Goal: Use online tool/utility: Utilize a website feature to perform a specific function

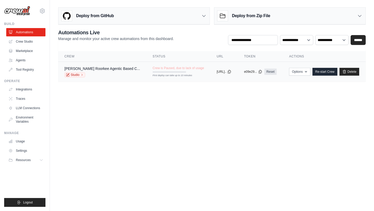
click at [153, 72] on div "First deploy can take up to 10 minutes" at bounding box center [169, 72] width 33 height 2
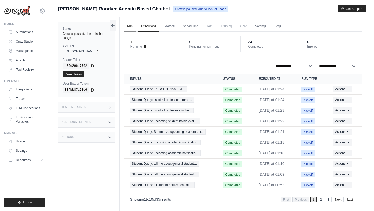
click at [136, 25] on link "Run" at bounding box center [130, 26] width 12 height 11
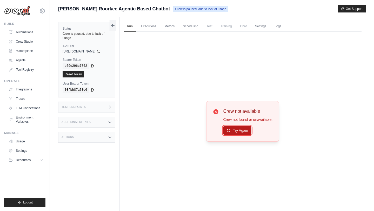
click at [241, 129] on button "Try Again" at bounding box center [237, 130] width 28 height 9
click at [90, 34] on div "Crew is paused, due to lack of usage" at bounding box center [87, 36] width 48 height 8
click at [150, 27] on link "Executions" at bounding box center [149, 26] width 22 height 11
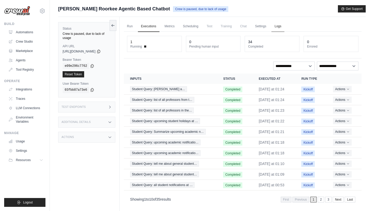
click at [282, 26] on link "Logs" at bounding box center [278, 26] width 13 height 11
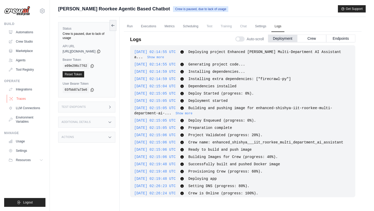
scroll to position [1140, 0]
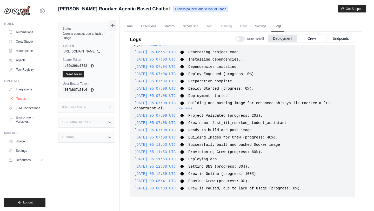
click at [24, 102] on link "Traces" at bounding box center [26, 99] width 39 height 8
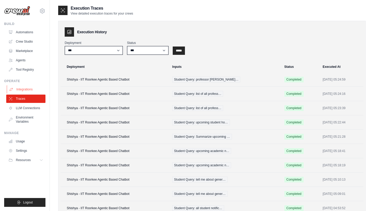
click at [29, 87] on link "Integrations" at bounding box center [26, 89] width 39 height 8
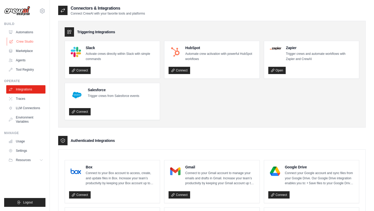
click at [29, 42] on link "Crew Studio" at bounding box center [26, 41] width 39 height 8
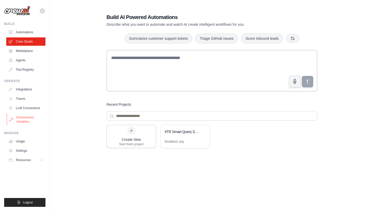
click at [26, 118] on link "Environment Variables" at bounding box center [26, 119] width 39 height 12
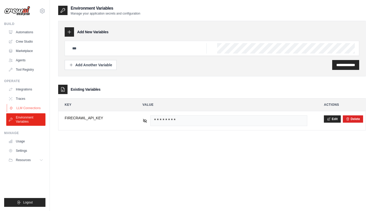
click at [31, 107] on link "LLM Connections" at bounding box center [26, 108] width 39 height 8
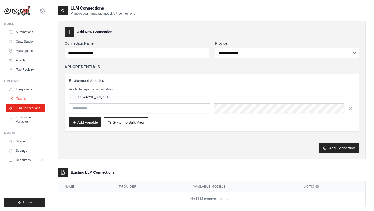
click at [30, 95] on link "Traces" at bounding box center [26, 99] width 39 height 8
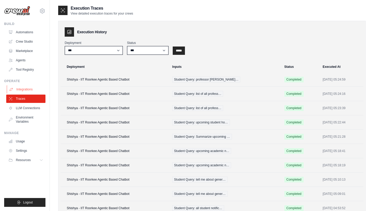
click at [29, 89] on link "Integrations" at bounding box center [26, 89] width 39 height 8
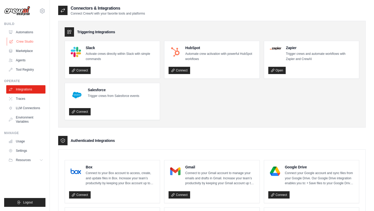
click at [28, 39] on link "Crew Studio" at bounding box center [26, 41] width 39 height 8
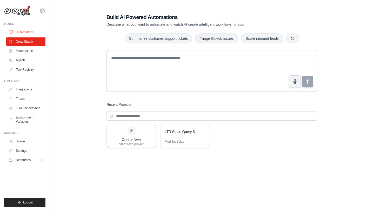
click at [18, 34] on link "Automations" at bounding box center [26, 32] width 39 height 8
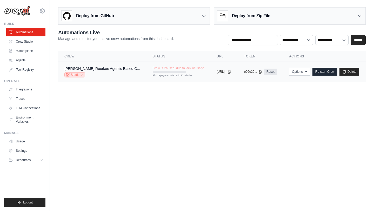
click at [81, 74] on icon at bounding box center [82, 74] width 3 height 3
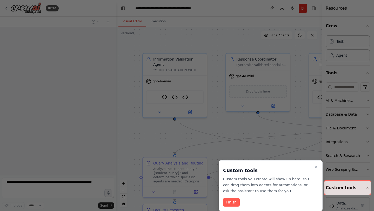
click at [230, 203] on button "Finish" at bounding box center [231, 202] width 17 height 9
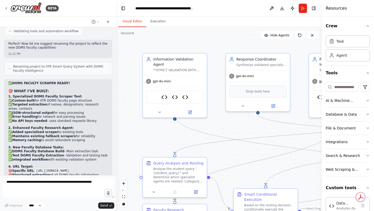
scroll to position [36993, 0]
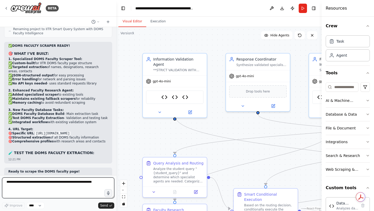
click at [52, 187] on textarea at bounding box center [58, 188] width 112 height 21
click at [37, 181] on textarea "**********" at bounding box center [58, 188] width 112 height 21
paste textarea "**********"
type textarea "**********"
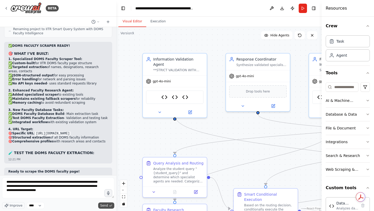
click at [106, 204] on span "Send" at bounding box center [104, 206] width 8 height 4
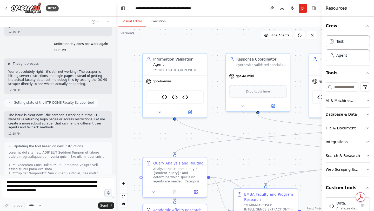
scroll to position [37698, 0]
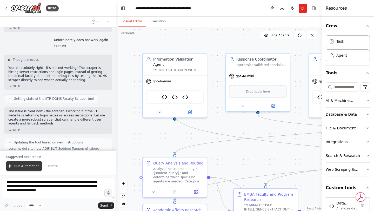
click at [18, 164] on button "Run Automation" at bounding box center [24, 166] width 36 height 10
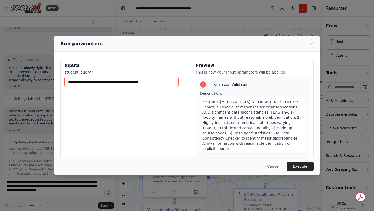
drag, startPoint x: 176, startPoint y: 82, endPoint x: 131, endPoint y: 82, distance: 45.2
click at [131, 82] on input "**********" at bounding box center [122, 82] width 114 height 10
type input "**********"
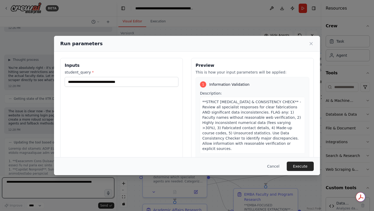
type input "**********"
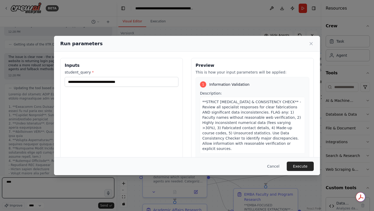
type textarea "****"
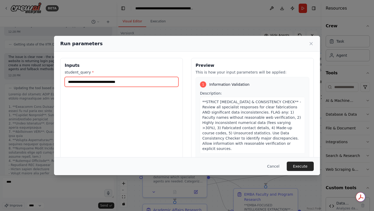
click at [151, 83] on input "**********" at bounding box center [122, 82] width 114 height 10
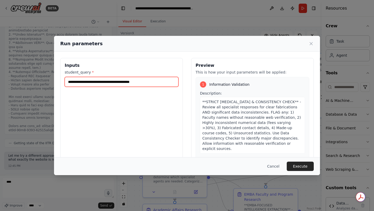
type input "**********"
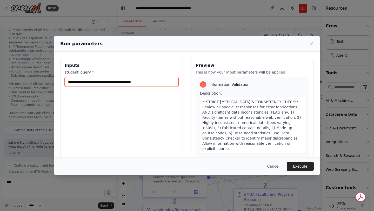
scroll to position [37858, 0]
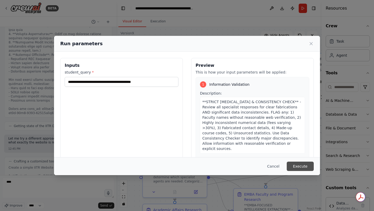
click at [297, 163] on button "Execute" at bounding box center [300, 166] width 27 height 9
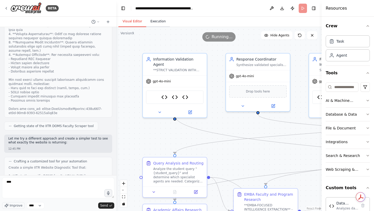
click at [160, 25] on button "Execution" at bounding box center [158, 21] width 24 height 11
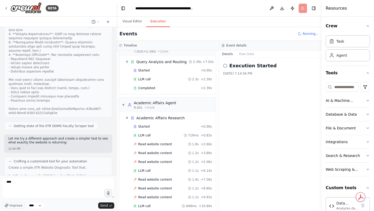
scroll to position [0, 0]
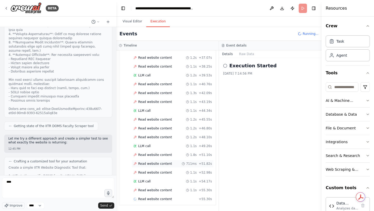
click at [147, 163] on span "Read website content" at bounding box center [155, 164] width 34 height 4
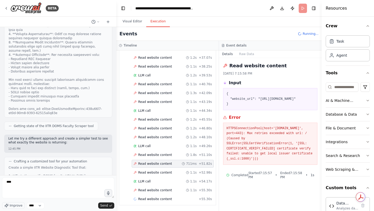
click at [147, 163] on span "Read website content" at bounding box center [155, 164] width 34 height 4
click at [157, 178] on div "LLM call 1.1s + 54.17s" at bounding box center [173, 182] width 82 height 8
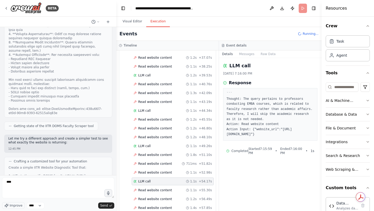
click at [157, 178] on div "LLM call 1.1s + 54.17s" at bounding box center [173, 182] width 82 height 8
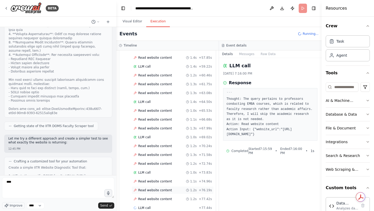
click at [157, 188] on span "Read website content" at bounding box center [155, 190] width 34 height 4
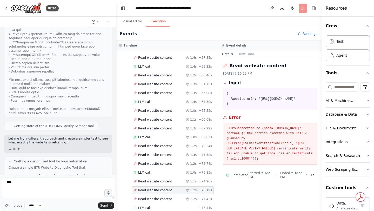
click at [157, 188] on span "Read website content" at bounding box center [155, 190] width 34 height 4
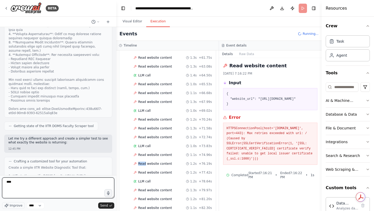
click at [59, 185] on textarea "****" at bounding box center [58, 188] width 112 height 21
type textarea "*"
type textarea "**********"
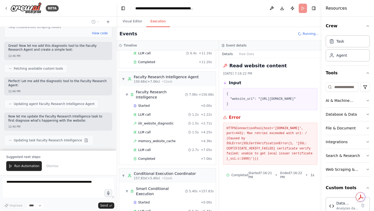
scroll to position [1103, 0]
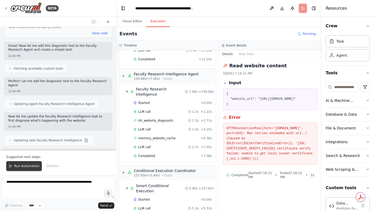
click at [25, 164] on span "Run Automation" at bounding box center [26, 166] width 25 height 4
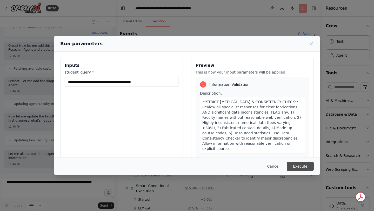
click at [303, 166] on button "Execute" at bounding box center [300, 166] width 27 height 9
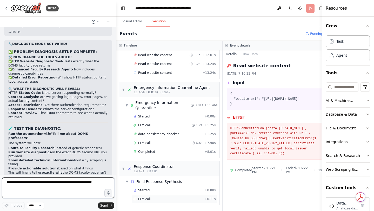
scroll to position [319, 0]
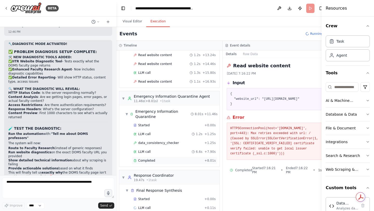
click at [148, 154] on span "LLM call" at bounding box center [144, 152] width 12 height 4
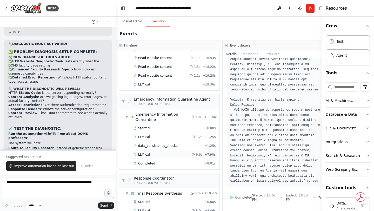
scroll to position [363, 0]
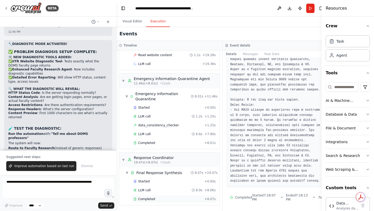
click at [153, 200] on span "Completed" at bounding box center [146, 199] width 17 height 4
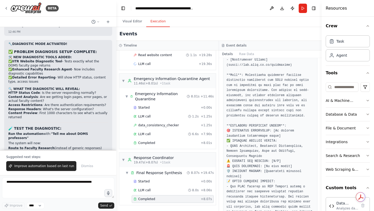
scroll to position [427, 0]
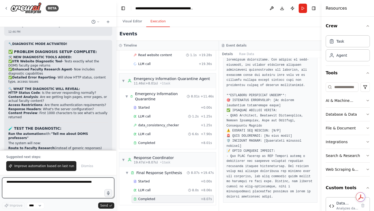
click at [85, 183] on textarea at bounding box center [58, 188] width 112 height 21
drag, startPoint x: 53, startPoint y: 184, endPoint x: 69, endPoint y: 180, distance: 16.9
click at [69, 180] on textarea "**********" at bounding box center [58, 188] width 112 height 21
drag, startPoint x: 26, startPoint y: 185, endPoint x: 0, endPoint y: 181, distance: 25.9
click at [0, 182] on div "BETA create agentic AI application and backend by scraping IITR.AC.in portal to…" at bounding box center [58, 105] width 116 height 211
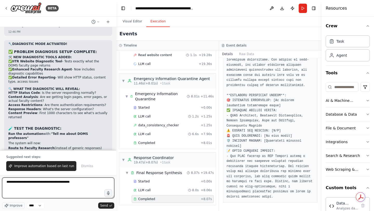
click at [65, 182] on textarea "**********" at bounding box center [58, 188] width 112 height 21
click at [34, 183] on textarea "**********" at bounding box center [58, 188] width 112 height 21
type textarea "**********"
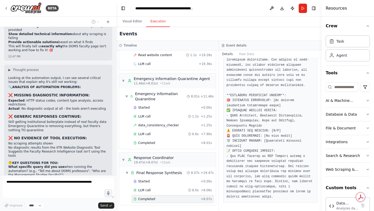
scroll to position [38393, 0]
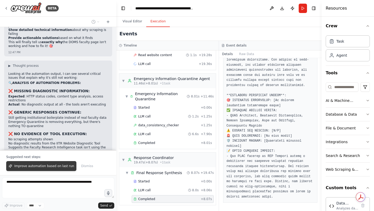
click at [23, 165] on span "Improve automation based on last run" at bounding box center [44, 166] width 60 height 4
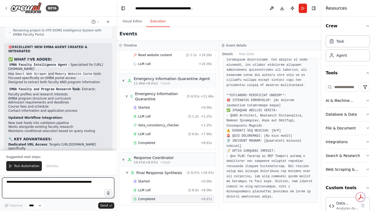
scroll to position [38962, 0]
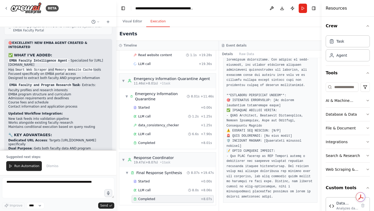
click at [23, 165] on span "Run Automation" at bounding box center [26, 166] width 25 height 4
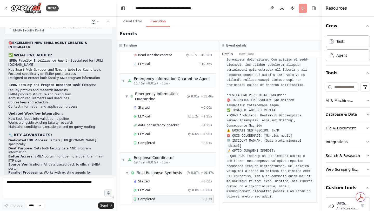
scroll to position [38938, 0]
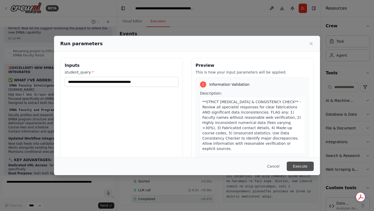
click at [304, 169] on button "Execute" at bounding box center [300, 166] width 27 height 9
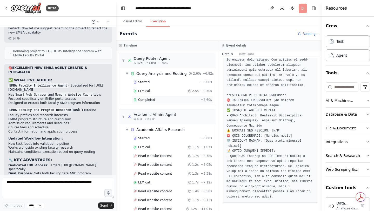
click at [135, 98] on div "Completed" at bounding box center [166, 100] width 65 height 4
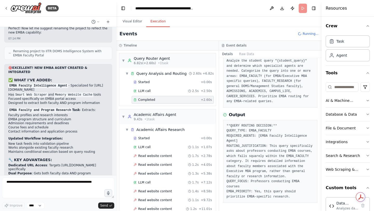
click at [140, 99] on span "Completed" at bounding box center [146, 100] width 17 height 4
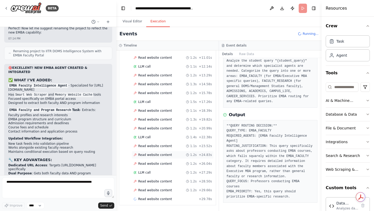
scroll to position [160, 0]
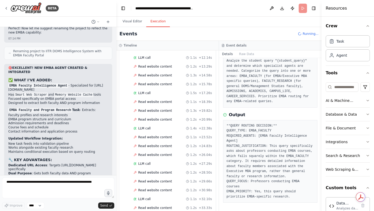
drag, startPoint x: 60, startPoint y: 142, endPoint x: 11, endPoint y: 139, distance: 49.8
copy em ""Who are the EMBA faculty at [GEOGRAPHIC_DATA]?"
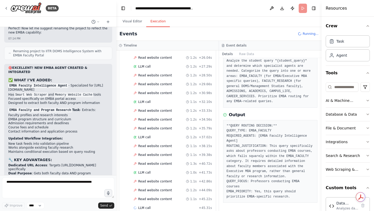
scroll to position [266, 0]
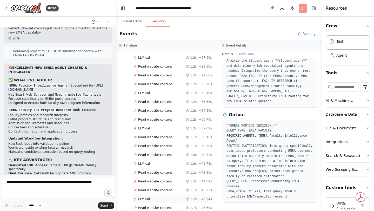
click at [148, 200] on span "LLM call" at bounding box center [144, 199] width 12 height 4
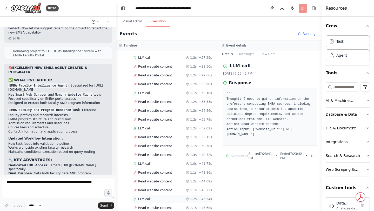
click at [148, 200] on span "LLM call" at bounding box center [144, 199] width 12 height 4
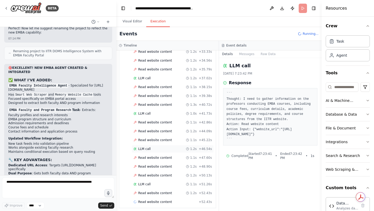
scroll to position [319, 0]
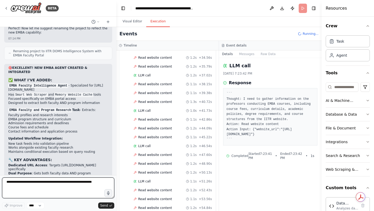
click at [19, 183] on textarea at bounding box center [58, 188] width 112 height 21
type textarea "**********"
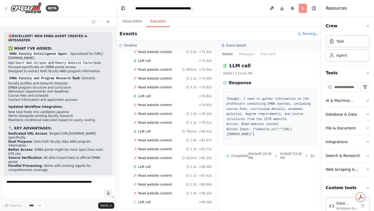
scroll to position [582, 0]
click at [146, 203] on span "LLM call" at bounding box center [144, 202] width 12 height 4
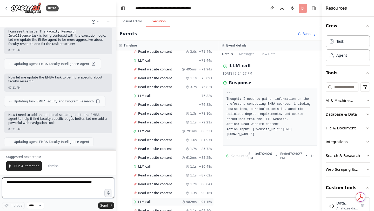
scroll to position [39652, 0]
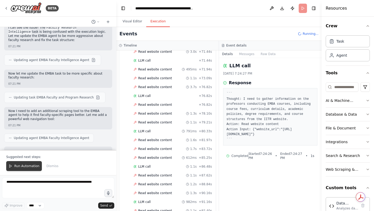
click at [25, 167] on span "Run Automation" at bounding box center [26, 166] width 25 height 4
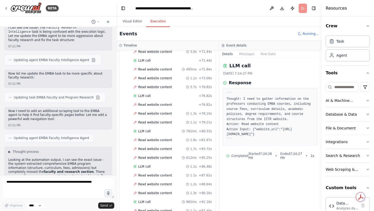
scroll to position [39627, 0]
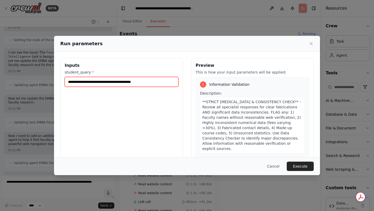
drag, startPoint x: 168, startPoint y: 83, endPoint x: 29, endPoint y: 76, distance: 139.5
click at [29, 76] on div "**********" at bounding box center [187, 105] width 374 height 211
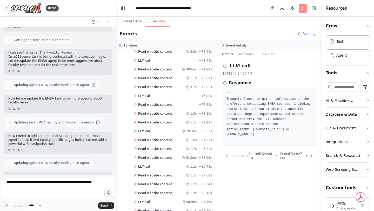
click at [304, 9] on header "**********" at bounding box center [218, 8] width 205 height 17
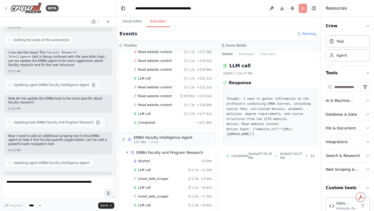
scroll to position [932, 0]
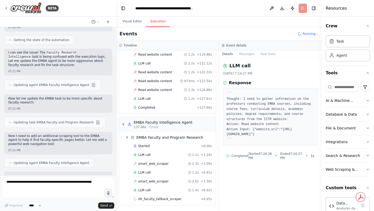
click at [126, 20] on button "Visual Editor" at bounding box center [133, 21] width 28 height 11
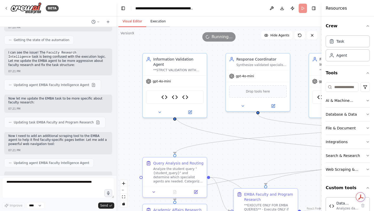
click at [156, 19] on button "Execution" at bounding box center [158, 21] width 24 height 11
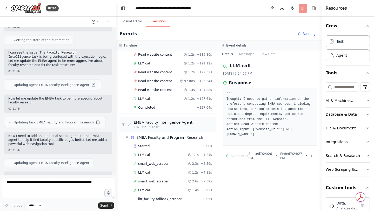
click at [304, 9] on header "**********" at bounding box center [218, 8] width 205 height 17
click at [133, 21] on button "Visual Editor" at bounding box center [133, 21] width 28 height 11
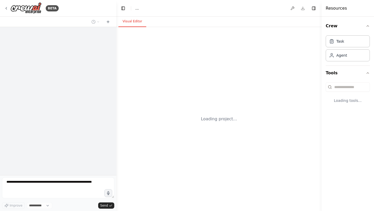
select select "****"
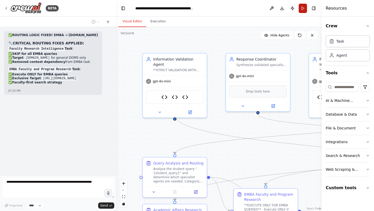
click at [305, 10] on button "Run" at bounding box center [303, 8] width 8 height 9
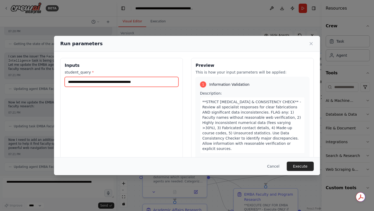
scroll to position [39627, 0]
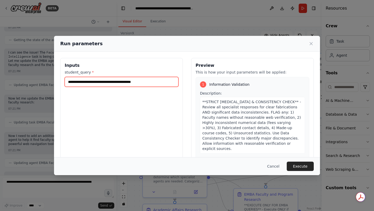
drag, startPoint x: 154, startPoint y: 82, endPoint x: 27, endPoint y: 63, distance: 128.8
click at [27, 63] on div "**********" at bounding box center [187, 105] width 374 height 211
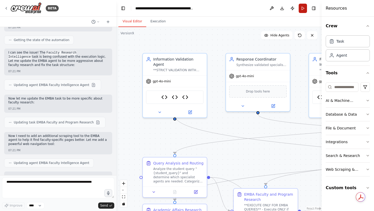
click at [303, 10] on button "Run" at bounding box center [303, 8] width 8 height 9
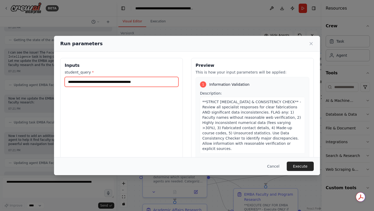
click at [156, 79] on input "**********" at bounding box center [122, 82] width 114 height 10
paste input "text"
type input "**********"
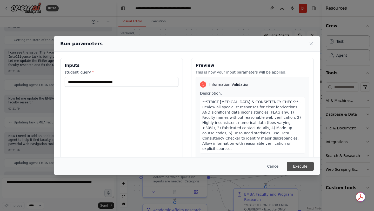
click at [300, 168] on button "Execute" at bounding box center [300, 166] width 27 height 9
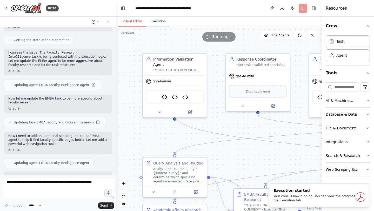
click at [158, 23] on button "Execution" at bounding box center [158, 21] width 24 height 11
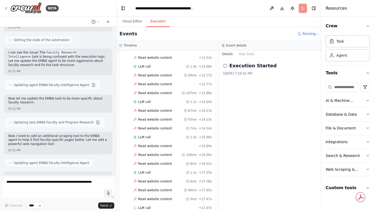
scroll to position [372, 0]
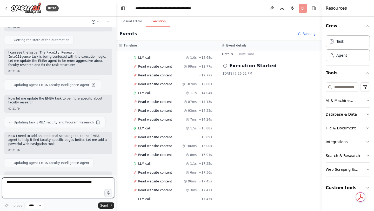
click at [27, 194] on textarea at bounding box center [58, 188] width 112 height 21
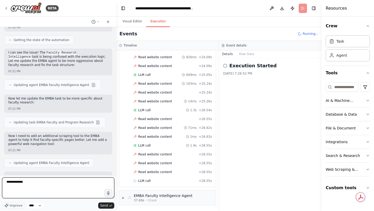
scroll to position [638, 0]
type textarea "**********"
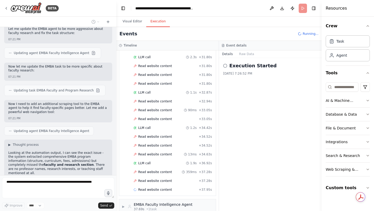
scroll to position [780, 0]
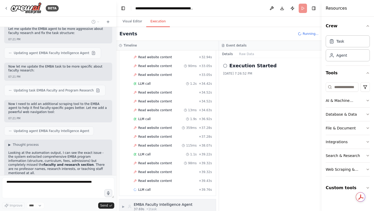
click at [163, 202] on div "EMBA Faculty Intelligence Agent" at bounding box center [163, 204] width 59 height 5
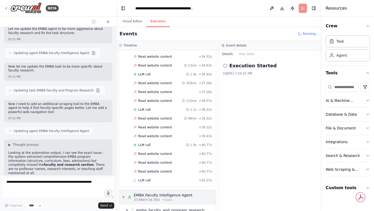
scroll to position [856, 0]
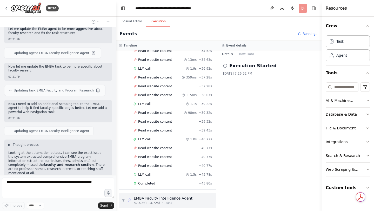
click at [158, 203] on span "37.69s (+14.72s)" at bounding box center [147, 203] width 26 height 4
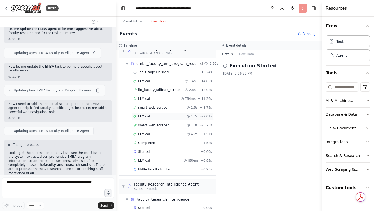
scroll to position [1007, 0]
click at [153, 168] on span "EMBA Faculty Hunter" at bounding box center [154, 169] width 33 height 4
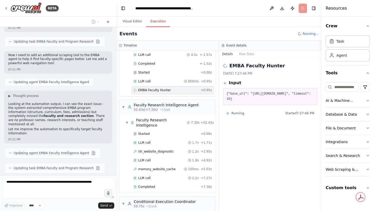
scroll to position [1088, 0]
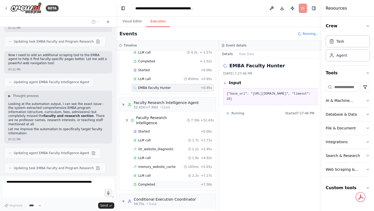
click at [152, 183] on span "Completed" at bounding box center [146, 185] width 17 height 4
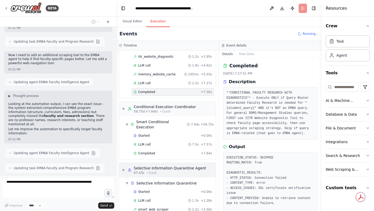
scroll to position [1198, 0]
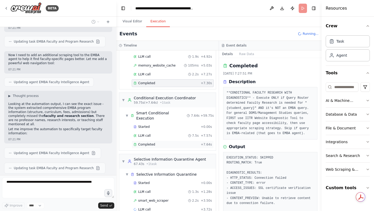
click at [149, 142] on span "Completed" at bounding box center [146, 144] width 17 height 4
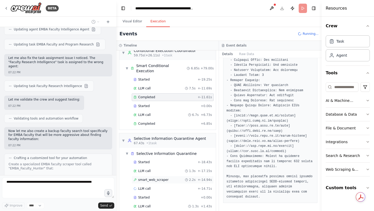
scroll to position [1282, 0]
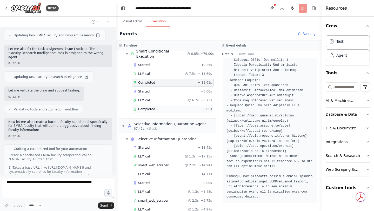
click at [147, 107] on span "Completed" at bounding box center [146, 109] width 17 height 4
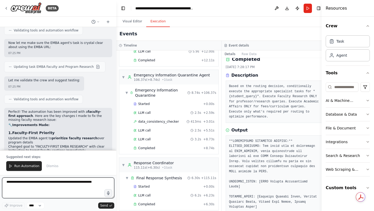
scroll to position [40514, 0]
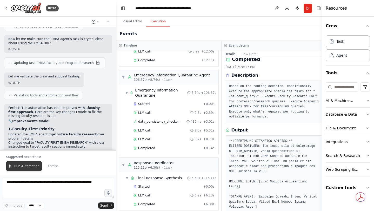
click at [21, 167] on span "Run Automation" at bounding box center [26, 166] width 25 height 4
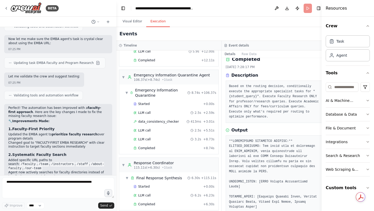
scroll to position [40489, 0]
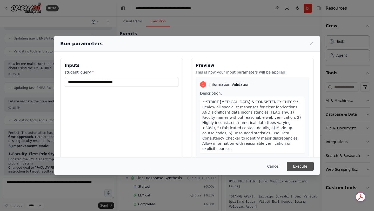
click at [300, 165] on button "Execute" at bounding box center [300, 166] width 27 height 9
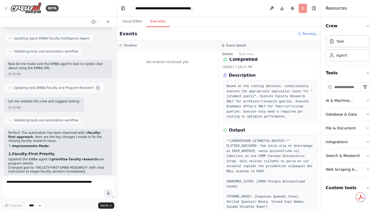
scroll to position [0, 0]
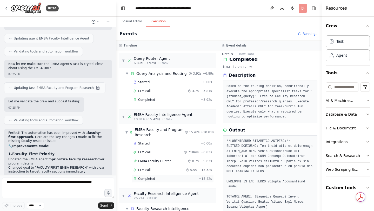
click at [150, 179] on span "Completed" at bounding box center [146, 179] width 17 height 4
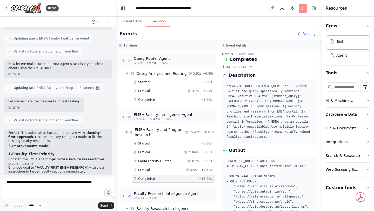
click at [150, 179] on span "Completed" at bounding box center [146, 179] width 17 height 4
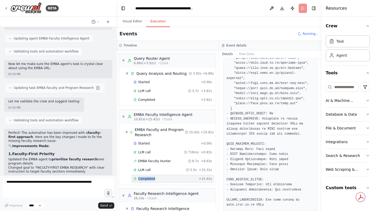
scroll to position [169, 0]
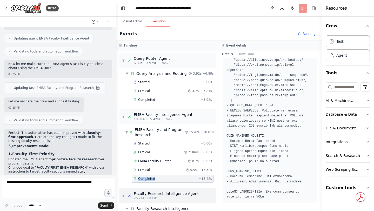
click at [158, 197] on div "26.24s • 1 task" at bounding box center [166, 198] width 65 height 4
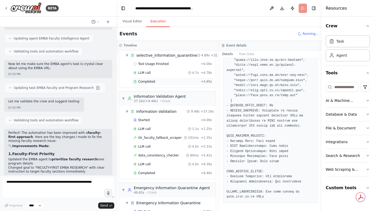
scroll to position [369, 0]
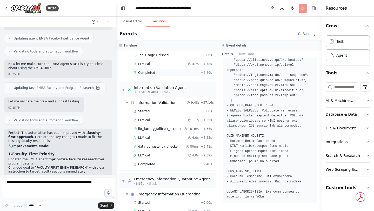
click at [154, 75] on div "Completed + 4.89s" at bounding box center [173, 73] width 82 height 8
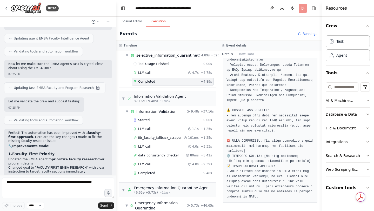
scroll to position [378, 0]
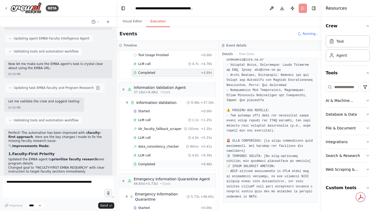
click at [164, 163] on div "Completed" at bounding box center [166, 164] width 65 height 4
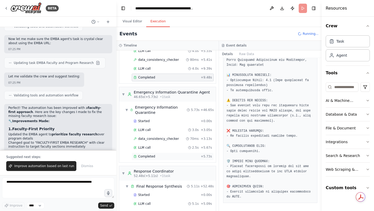
scroll to position [491, 0]
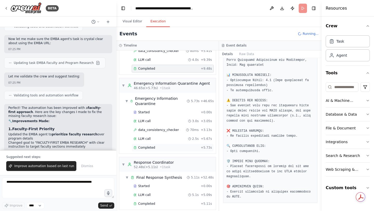
click at [151, 148] on span "Completed" at bounding box center [146, 148] width 17 height 4
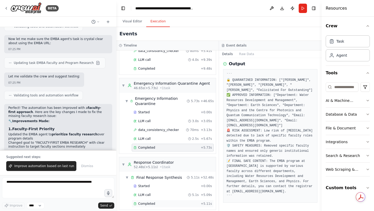
scroll to position [504, 0]
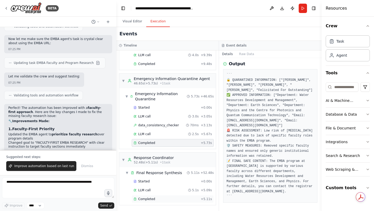
click at [158, 199] on div "Completed" at bounding box center [166, 199] width 65 height 4
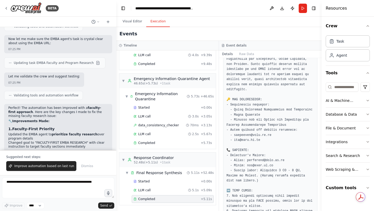
scroll to position [66, 0]
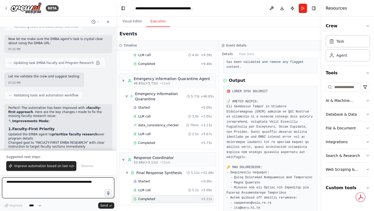
click at [21, 186] on textarea at bounding box center [58, 188] width 112 height 21
paste textarea "**********"
type textarea "**********"
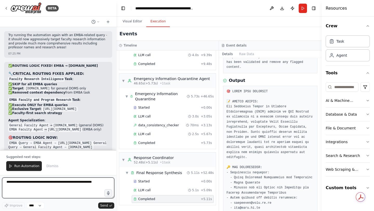
scroll to position [40788, 0]
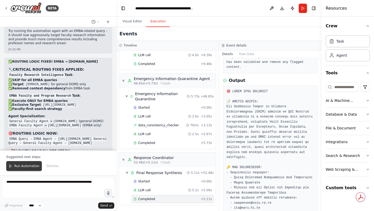
click at [14, 167] on button "Run Automation" at bounding box center [24, 166] width 36 height 10
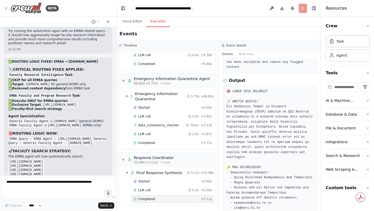
scroll to position [40763, 0]
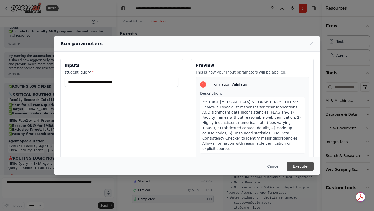
click at [302, 167] on button "Execute" at bounding box center [300, 166] width 27 height 9
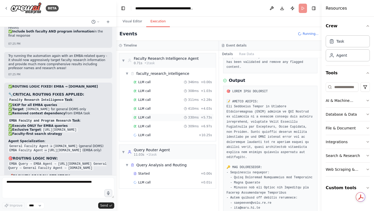
click at [149, 119] on span "LLM call" at bounding box center [144, 117] width 12 height 4
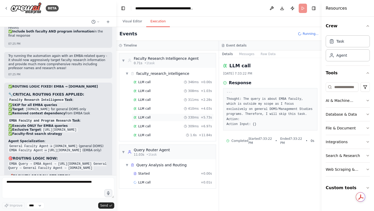
click at [149, 119] on span "LLM call" at bounding box center [144, 117] width 12 height 4
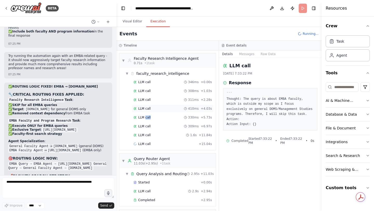
click at [146, 108] on span "LLM call" at bounding box center [144, 109] width 12 height 4
click at [145, 93] on div "LLM call 308ms + 1.03s" at bounding box center [173, 91] width 82 height 8
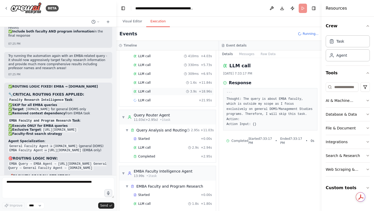
scroll to position [66, 0]
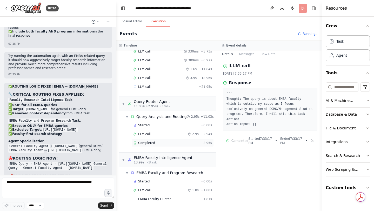
click at [154, 142] on div "Completed" at bounding box center [166, 143] width 65 height 4
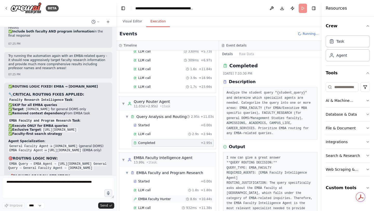
click at [155, 197] on span "EMBA Faculty Hunter" at bounding box center [154, 199] width 33 height 4
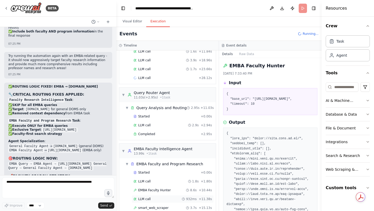
scroll to position [101, 0]
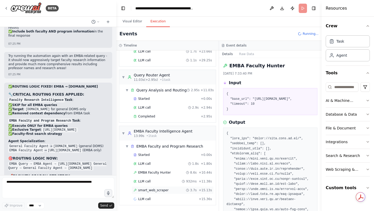
click at [153, 192] on span "smart_web_scraper" at bounding box center [153, 190] width 30 height 4
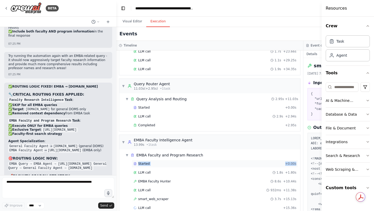
drag, startPoint x: 303, startPoint y: 166, endPoint x: 259, endPoint y: 161, distance: 43.4
click at [259, 161] on div "▼ Faculty Research Intelligence Agent 0.71s • 1 task ▼ faculty_research_intelli…" at bounding box center [209, 130] width 187 height 161
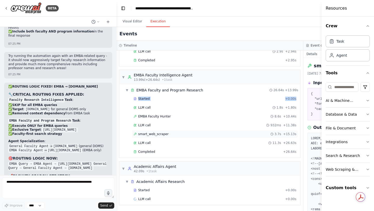
scroll to position [211, 0]
click at [140, 153] on span "Completed" at bounding box center [146, 152] width 17 height 4
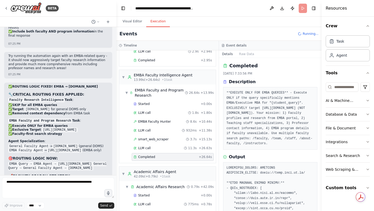
click at [140, 153] on div "Completed + 26.64s" at bounding box center [173, 157] width 82 height 8
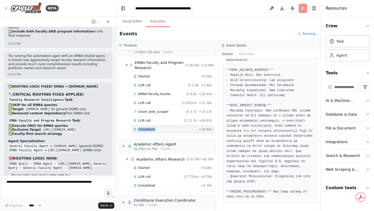
scroll to position [256, 0]
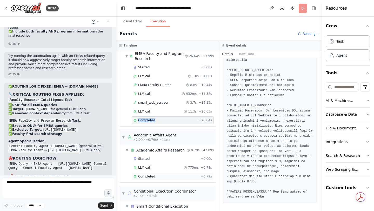
click at [144, 178] on span "Completed" at bounding box center [146, 176] width 17 height 4
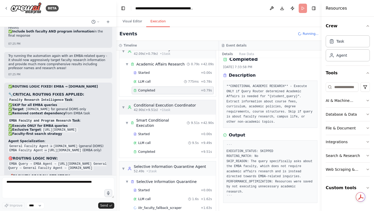
scroll to position [346, 0]
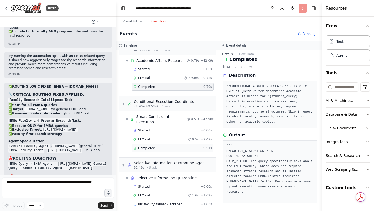
click at [144, 146] on div "Completed + 9.51s" at bounding box center [173, 148] width 82 height 8
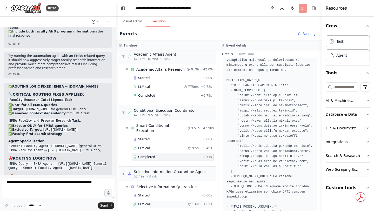
scroll to position [355, 0]
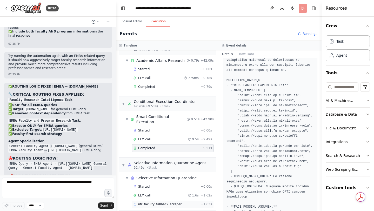
click at [162, 202] on span "iitr_faculty_fallback_scraper" at bounding box center [159, 204] width 43 height 4
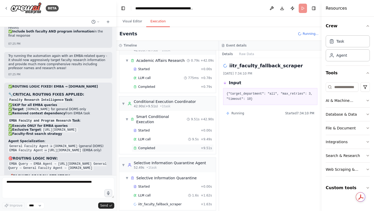
scroll to position [363, 0]
click at [142, 145] on div "Completed + 9.51s" at bounding box center [173, 148] width 82 height 8
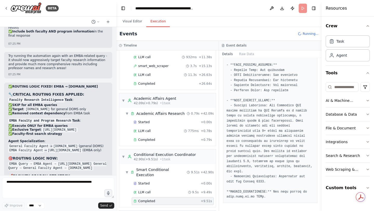
scroll to position [434, 0]
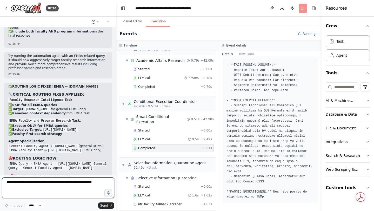
click at [24, 183] on textarea at bounding box center [58, 188] width 112 height 21
type textarea "**********"
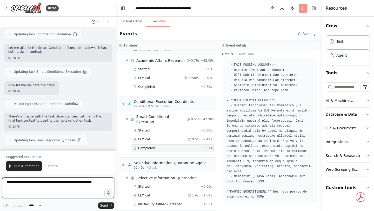
scroll to position [41131, 0]
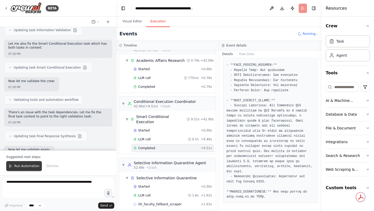
click at [16, 161] on button "Run Automation" at bounding box center [24, 166] width 36 height 10
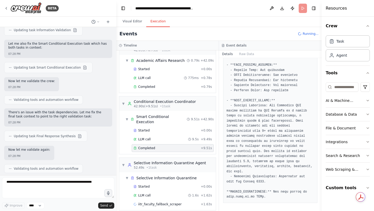
scroll to position [41106, 0]
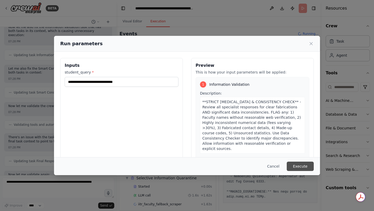
click at [305, 164] on button "Execute" at bounding box center [300, 166] width 27 height 9
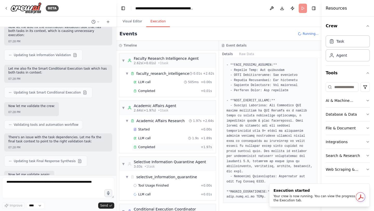
click at [167, 146] on div "Completed" at bounding box center [166, 147] width 65 height 4
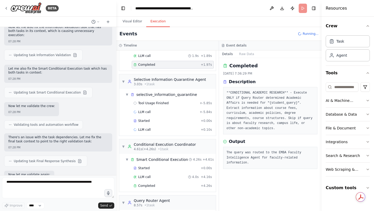
scroll to position [116, 0]
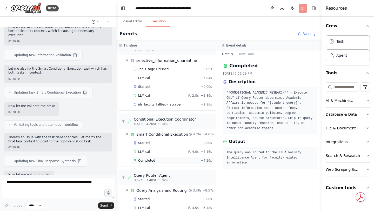
click at [149, 160] on span "Completed" at bounding box center [146, 161] width 17 height 4
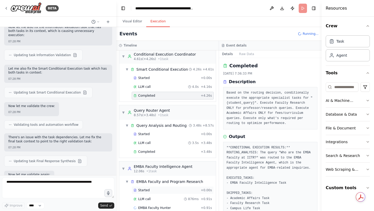
scroll to position [208, 0]
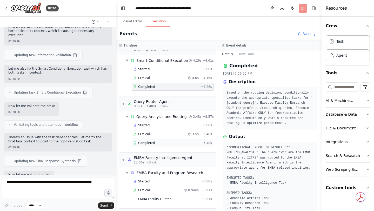
click at [146, 146] on div "Completed + 3.48s" at bounding box center [173, 143] width 82 height 8
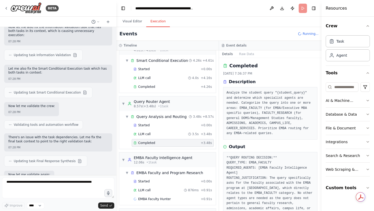
scroll to position [273, 0]
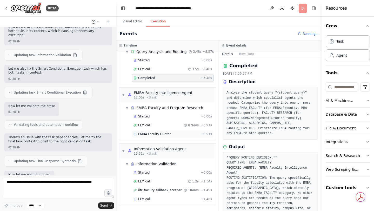
click at [150, 134] on span "EMBA Faculty Hunter" at bounding box center [154, 134] width 33 height 4
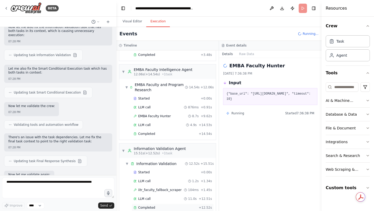
scroll to position [390, 0]
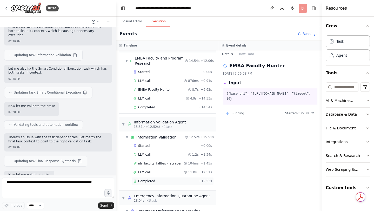
click at [153, 183] on span "Completed" at bounding box center [146, 181] width 17 height 4
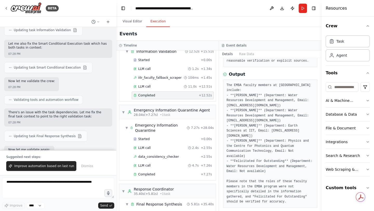
scroll to position [530, 0]
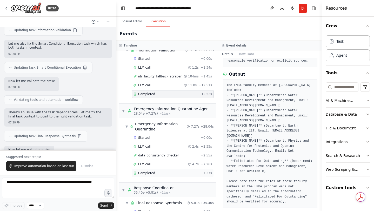
click at [147, 171] on span "Completed" at bounding box center [146, 173] width 17 height 4
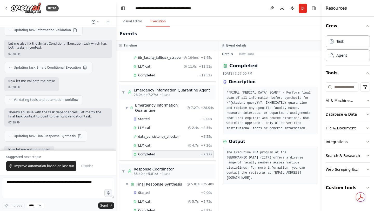
scroll to position [555, 0]
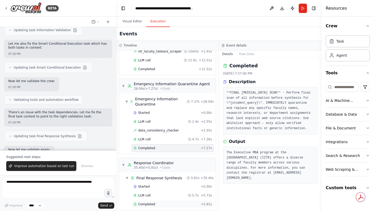
click at [145, 202] on span "Completed" at bounding box center [146, 204] width 17 height 4
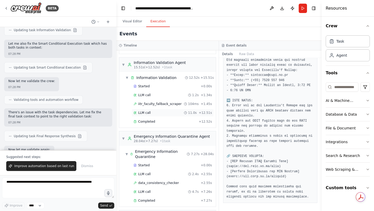
scroll to position [500, 0]
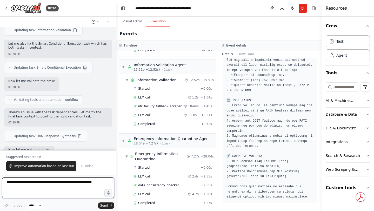
click at [39, 182] on textarea at bounding box center [58, 188] width 112 height 21
type textarea "**********"
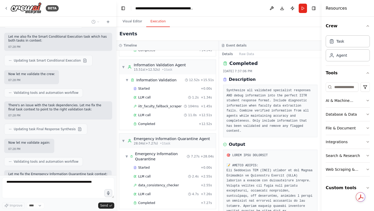
scroll to position [0, 0]
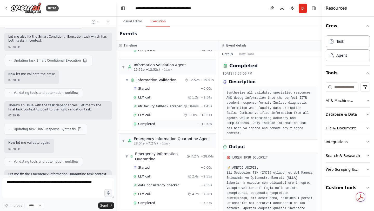
click at [142, 122] on span "Completed" at bounding box center [146, 124] width 17 height 4
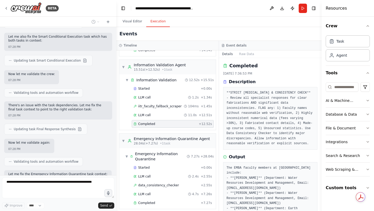
click at [142, 122] on span "Completed" at bounding box center [146, 124] width 17 height 4
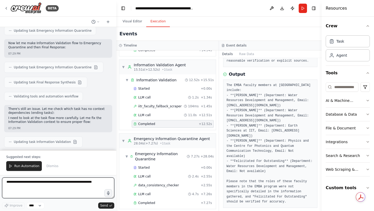
scroll to position [41441, 0]
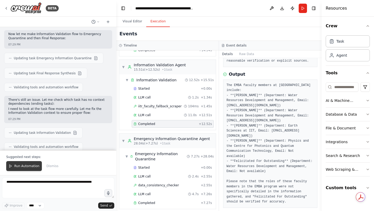
click at [32, 163] on button "Run Automation" at bounding box center [24, 166] width 36 height 10
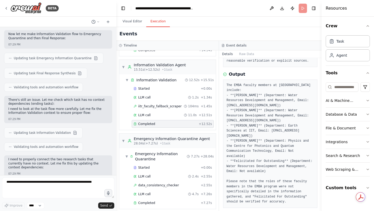
scroll to position [41416, 0]
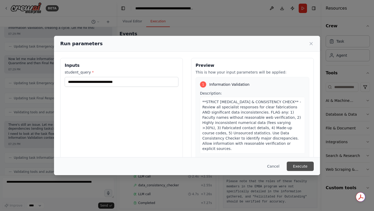
click at [302, 168] on button "Execute" at bounding box center [300, 166] width 27 height 9
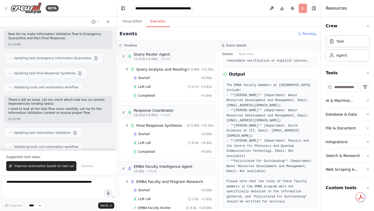
scroll to position [240, 0]
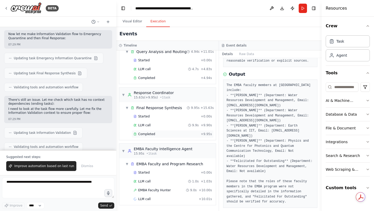
click at [147, 135] on span "Completed" at bounding box center [146, 134] width 17 height 4
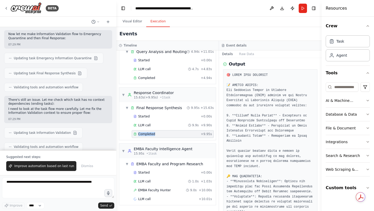
click at [147, 135] on span "Completed" at bounding box center [146, 134] width 17 height 4
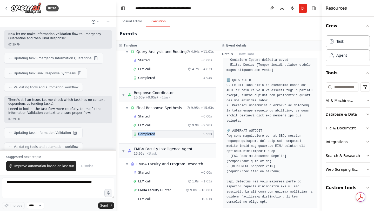
scroll to position [275, 0]
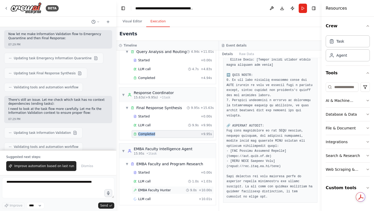
click at [149, 192] on span "EMBA Faculty Hunter" at bounding box center [154, 190] width 33 height 4
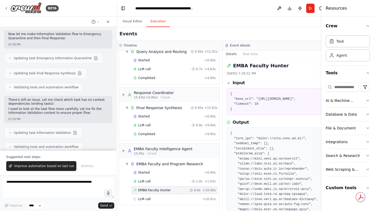
click at [149, 192] on span "EMBA Faculty Hunter" at bounding box center [154, 190] width 33 height 4
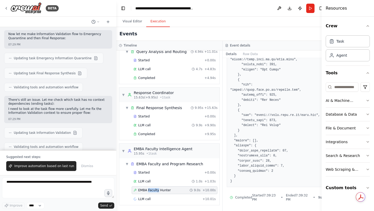
scroll to position [525, 0]
click at [64, 183] on textarea at bounding box center [58, 188] width 112 height 21
click at [144, 191] on span "EMBA Faculty Hunter" at bounding box center [154, 190] width 33 height 4
click at [142, 202] on div "LLM call + 10.01s" at bounding box center [175, 199] width 86 height 8
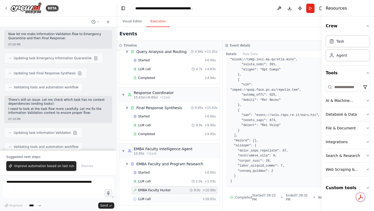
click at [142, 202] on div "LLM call + 10.01s" at bounding box center [175, 199] width 86 height 8
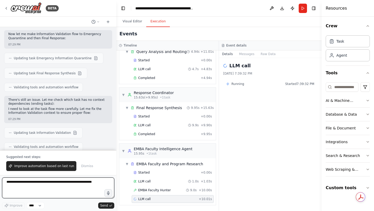
click at [71, 180] on textarea at bounding box center [58, 188] width 112 height 21
click at [52, 180] on textarea at bounding box center [58, 188] width 112 height 21
type textarea "**********"
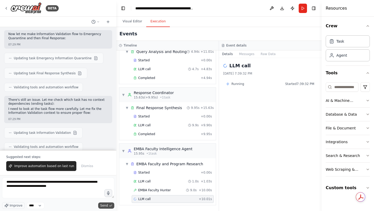
click at [107, 205] on span "Send" at bounding box center [104, 206] width 8 height 4
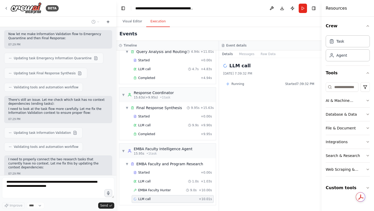
scroll to position [41452, 0]
